Goal: Transaction & Acquisition: Book appointment/travel/reservation

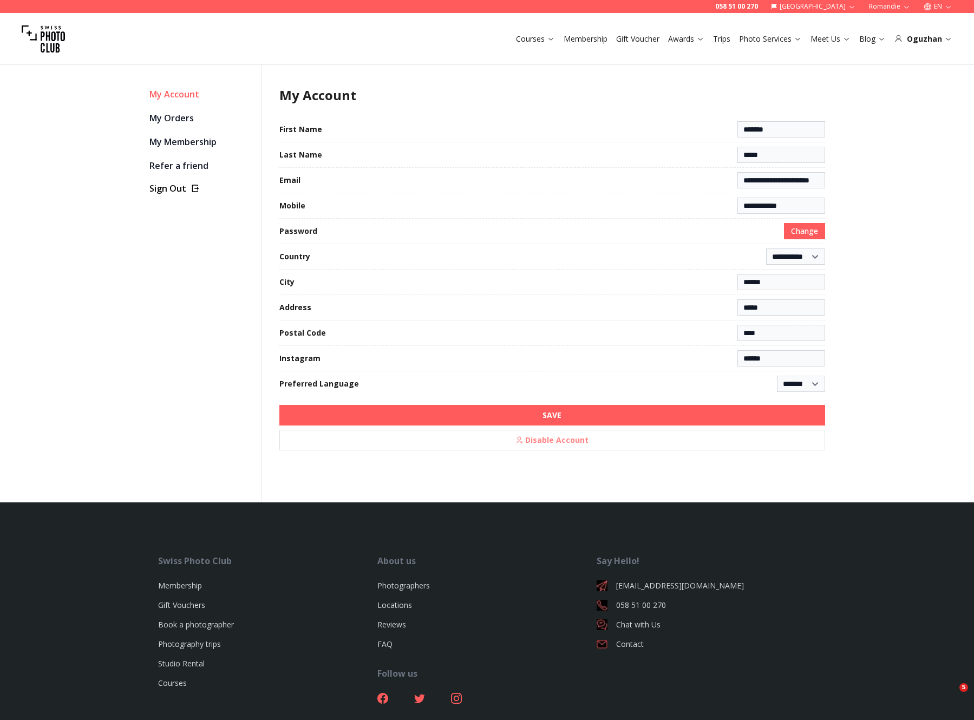
select select "*******"
click at [726, 34] on link "Trips" at bounding box center [721, 39] width 17 height 11
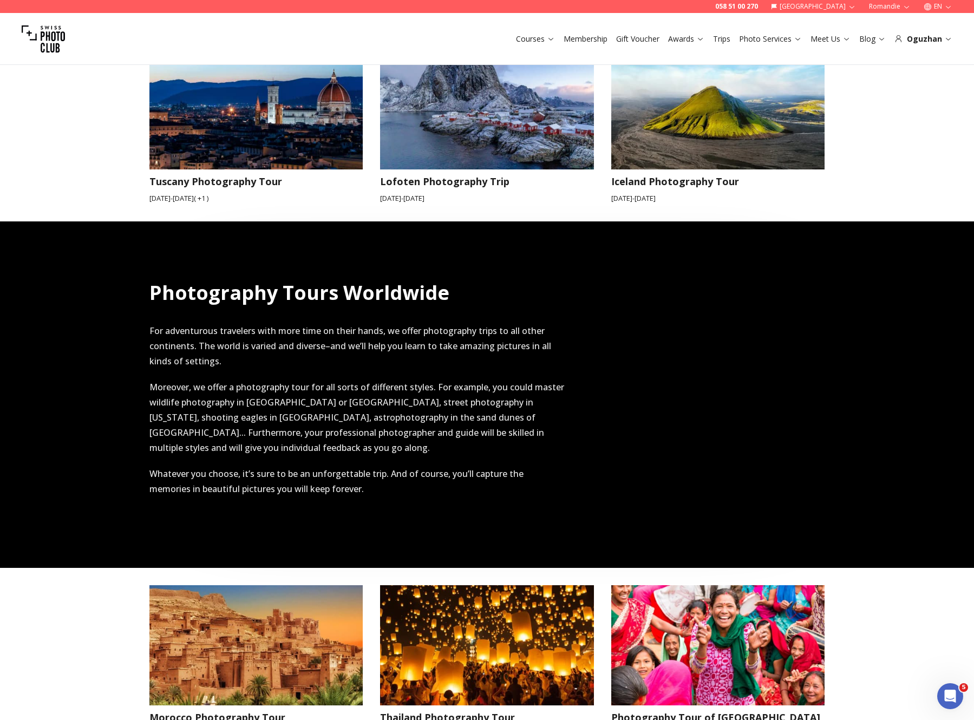
scroll to position [1399, 0]
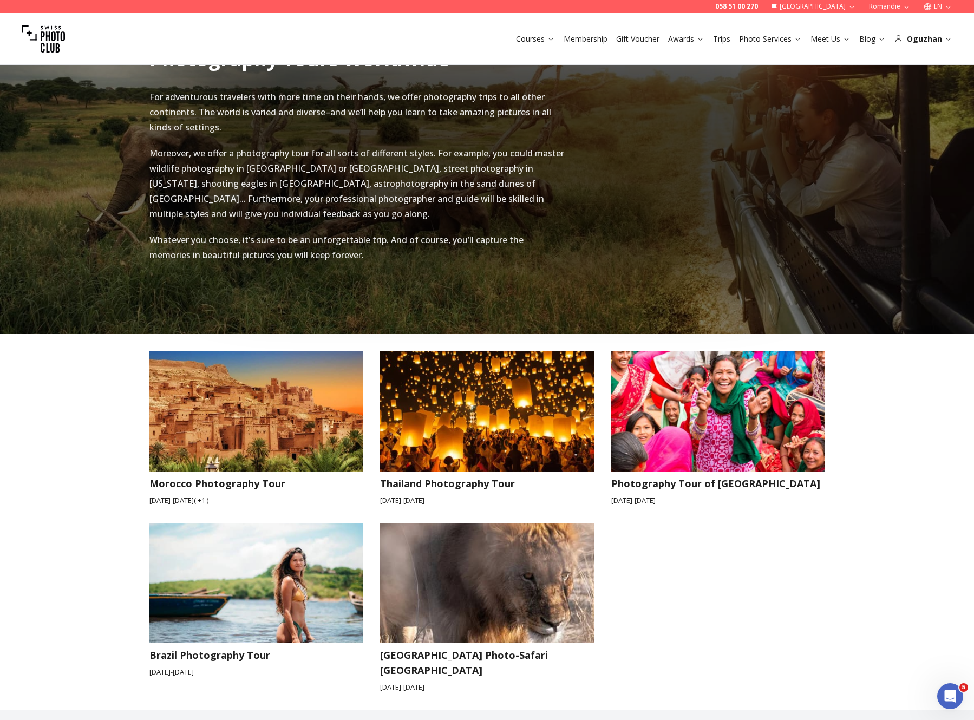
click at [251, 422] on img at bounding box center [256, 411] width 214 height 120
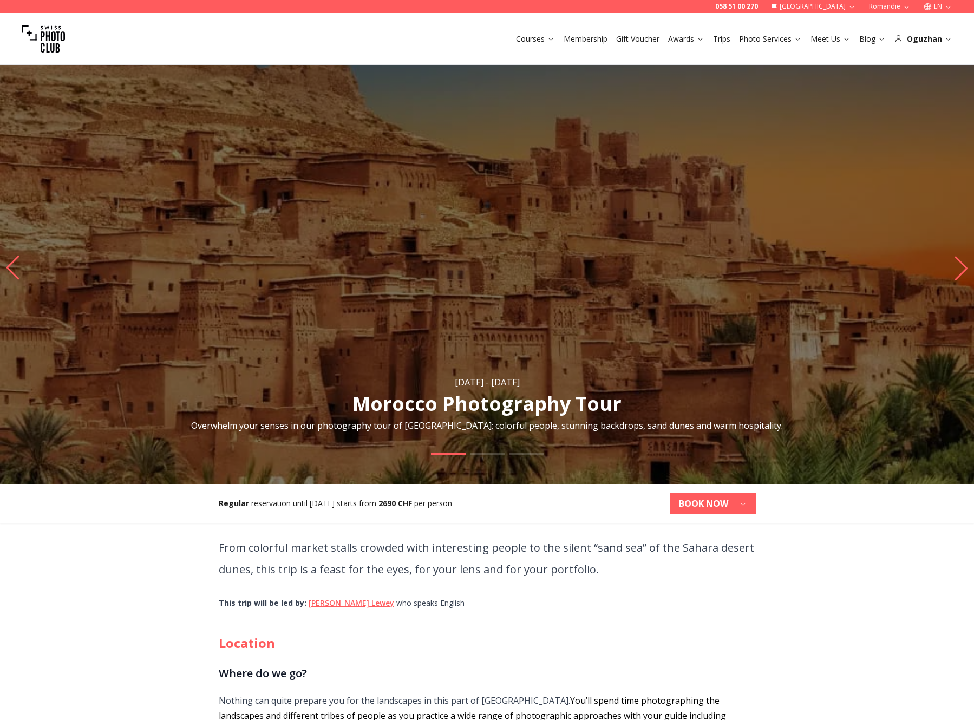
click at [719, 505] on b "BOOK NOW" at bounding box center [703, 503] width 49 height 13
click at [700, 530] on b "[DATE] - [DATE]" at bounding box center [674, 529] width 66 height 11
